Goal: Information Seeking & Learning: Learn about a topic

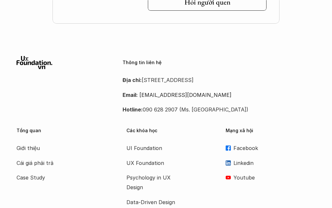
scroll to position [1729, 0]
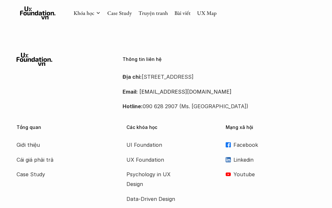
click at [19, 155] on p "Cái giá phải trả" at bounding box center [43, 160] width 52 height 10
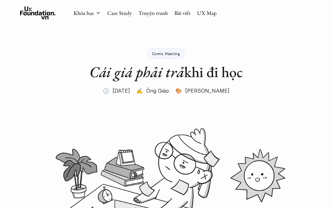
click at [211, 12] on link "UX Map" at bounding box center [206, 12] width 19 height 7
click at [209, 10] on link "UX Map" at bounding box center [206, 12] width 19 height 7
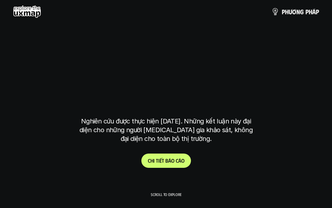
click at [209, 13] on div "p h ư ơ n g p h á p" at bounding box center [166, 11] width 306 height 13
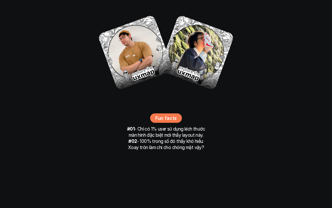
scroll to position [4095, 0]
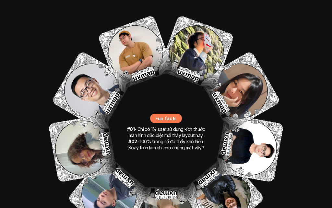
click at [195, 126] on p "#01 - Chỉ có 1% user sử dụng kích thước màn hình đặc biệt mới thấy layout này." at bounding box center [165, 132] width 81 height 12
click at [172, 115] on p "Fun facts" at bounding box center [165, 118] width 21 height 7
click at [221, 91] on img at bounding box center [239, 90] width 81 height 81
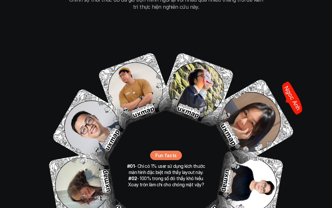
scroll to position [4058, 0]
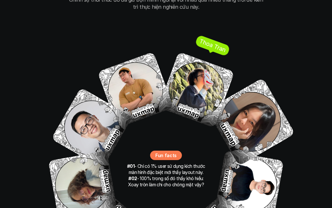
click at [212, 75] on img at bounding box center [196, 90] width 76 height 76
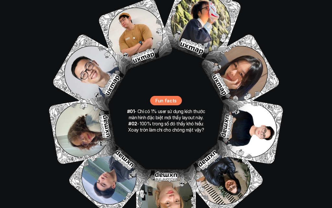
scroll to position [4118, 0]
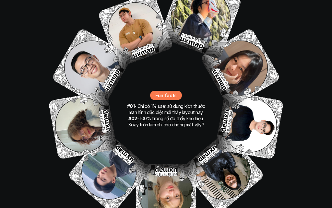
click at [213, 20] on img at bounding box center [200, 18] width 83 height 83
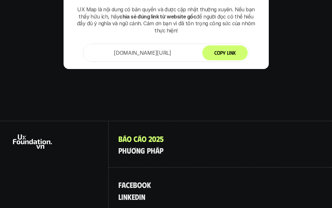
scroll to position [4474, 0]
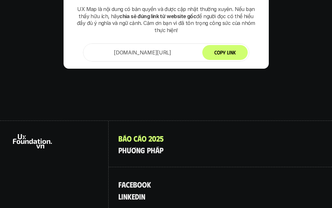
click at [243, 127] on div "B á o c á o 2 0 2 5 p h ư ơ n g p h á p" at bounding box center [220, 144] width 223 height 46
click at [139, 192] on p "l i n k e d i n" at bounding box center [131, 196] width 27 height 8
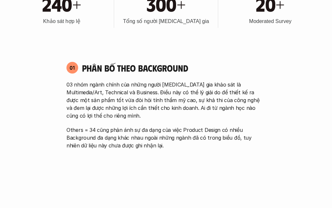
scroll to position [0, 0]
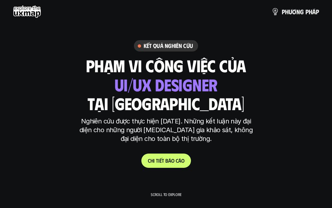
click at [17, 10] on use at bounding box center [27, 11] width 28 height 13
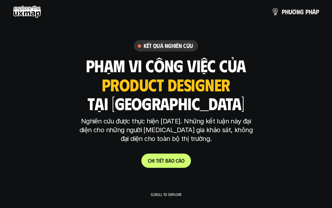
click at [313, 9] on span "á" at bounding box center [314, 11] width 4 height 7
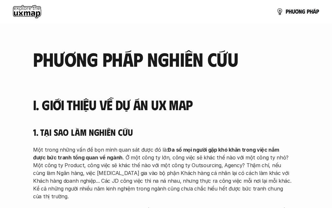
click at [308, 13] on span "p" at bounding box center [307, 11] width 3 height 6
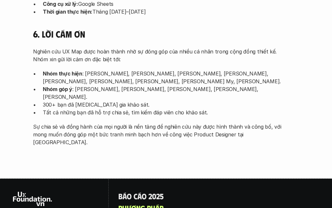
scroll to position [2087, 0]
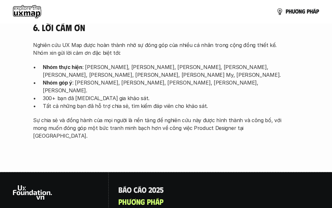
click at [32, 185] on use at bounding box center [32, 192] width 39 height 14
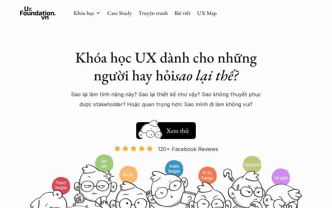
click at [22, 124] on div "Khóa học UX dành cho những người hay hỏi sao lại thế? Sao lại làm tính năng này…" at bounding box center [166, 117] width 332 height 235
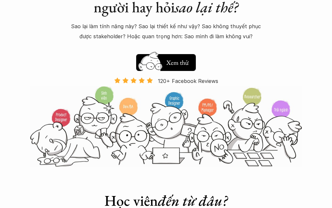
scroll to position [72, 0]
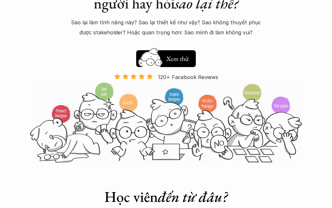
click at [98, 90] on img at bounding box center [166, 123] width 299 height 80
click at [54, 66] on div "Hay thôi Xem thử 120+ Facebook Reviews" at bounding box center [165, 64] width 227 height 35
click at [88, 118] on img at bounding box center [166, 123] width 299 height 80
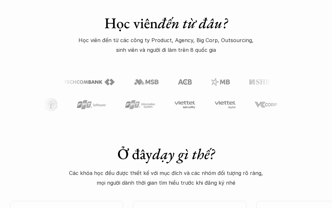
scroll to position [246, 0]
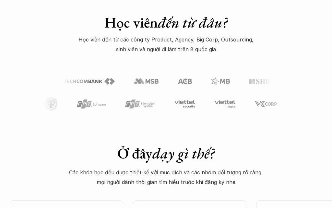
click at [133, 49] on p "Học viên đến từ các công ty Product, Agency, Big Corp, Outsourcing, sinh viên v…" at bounding box center [166, 45] width 184 height 20
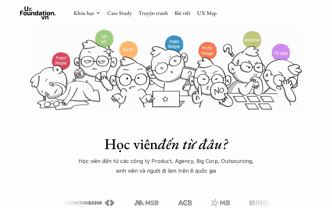
scroll to position [0, 0]
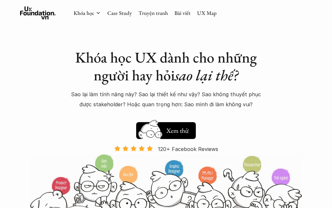
click at [101, 13] on div "Khóa học Case Study Truyện tranh Bài viết UX Map" at bounding box center [145, 12] width 143 height 13
click at [98, 14] on icon at bounding box center [98, 12] width 5 height 5
click at [97, 13] on icon at bounding box center [98, 12] width 5 height 5
click at [97, 11] on icon at bounding box center [98, 12] width 5 height 5
click at [29, 8] on icon at bounding box center [38, 12] width 36 height 13
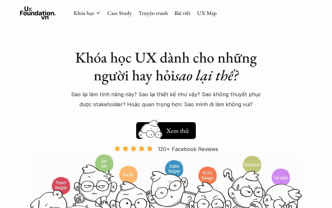
click at [170, 128] on h5 "Xem thử" at bounding box center [177, 130] width 24 height 9
click at [158, 131] on img at bounding box center [150, 140] width 35 height 29
click at [177, 128] on h5 "Xem thử" at bounding box center [177, 131] width 24 height 9
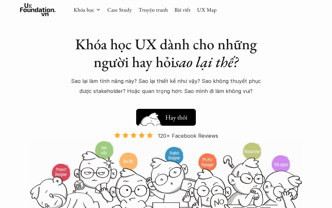
scroll to position [14, 0]
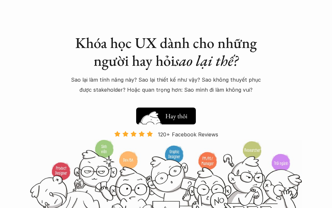
click at [169, 112] on h5 "Hay thôi" at bounding box center [176, 116] width 22 height 9
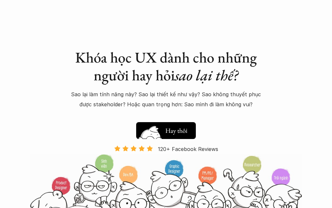
click at [172, 129] on h5 "Xem thử" at bounding box center [177, 131] width 24 height 9
click at [172, 128] on h5 "Xem thử" at bounding box center [177, 131] width 24 height 9
click at [172, 129] on h5 "Xem thử" at bounding box center [177, 131] width 24 height 9
click at [151, 129] on img at bounding box center [150, 140] width 35 height 29
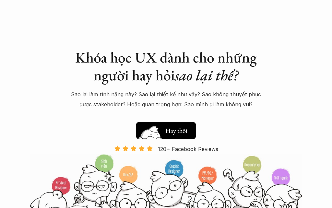
click at [178, 126] on h5 "Hay thôi" at bounding box center [176, 130] width 22 height 9
click at [178, 125] on button "Hay thôi Xem thử" at bounding box center [166, 130] width 60 height 17
click at [141, 109] on div "Khóa học UX dành cho những người hay hỏi sao lại thế? Sao lại làm tính năng này…" at bounding box center [165, 102] width 227 height 106
click at [176, 127] on h5 "Xem thử" at bounding box center [177, 130] width 24 height 9
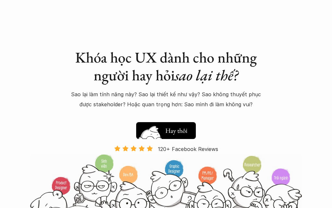
click at [173, 127] on h5 "Hay thôi" at bounding box center [176, 130] width 22 height 9
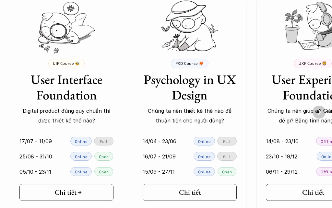
click at [46, 190] on link "Chi tiết" at bounding box center [66, 192] width 94 height 17
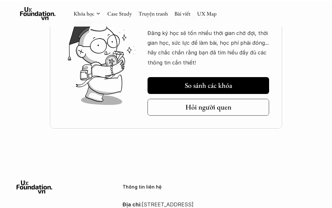
scroll to position [2418, 0]
